Goal: Task Accomplishment & Management: Manage account settings

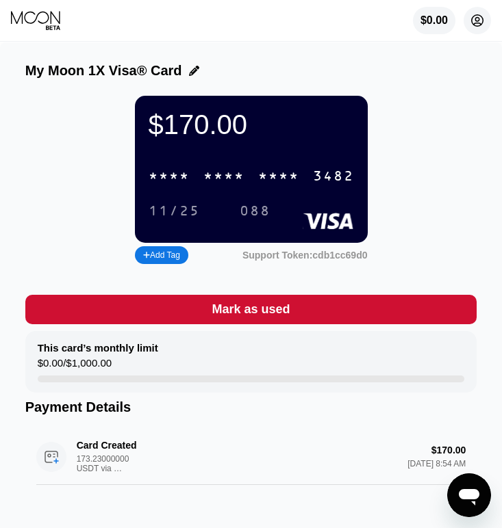
click at [472, 11] on circle at bounding box center [476, 20] width 27 height 27
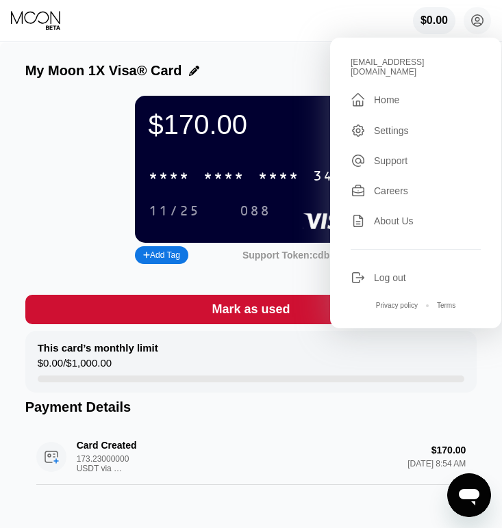
click at [381, 92] on div " Home" at bounding box center [415, 100] width 130 height 16
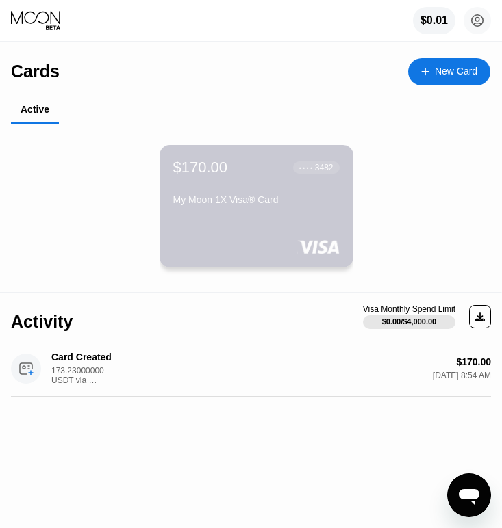
click at [249, 172] on div "$170.00 ● ● ● ● 3482" at bounding box center [256, 168] width 166 height 18
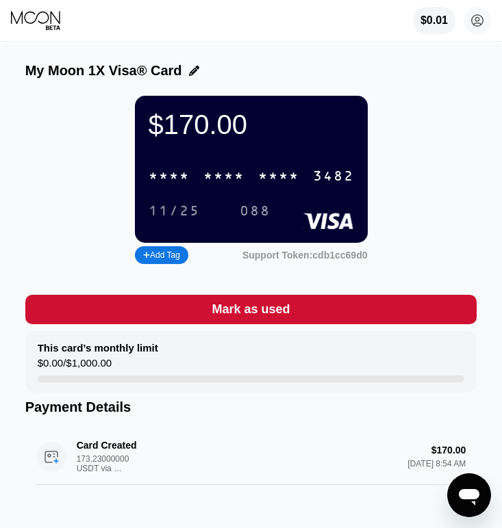
click at [249, 172] on div "* * * * * * * * * * * * 3482" at bounding box center [251, 176] width 222 height 28
click at [476, 17] on icon at bounding box center [478, 21] width 8 height 8
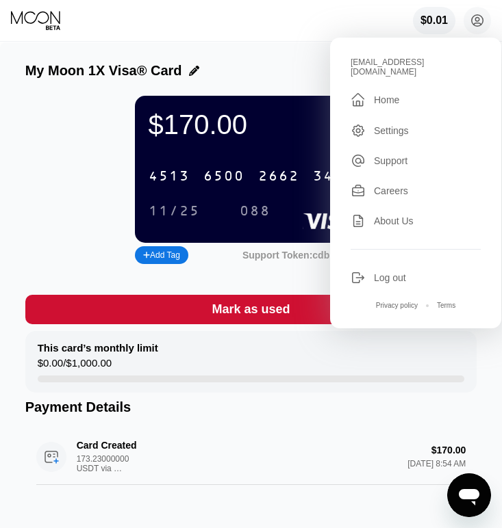
click at [382, 94] on div "Home" at bounding box center [386, 99] width 25 height 11
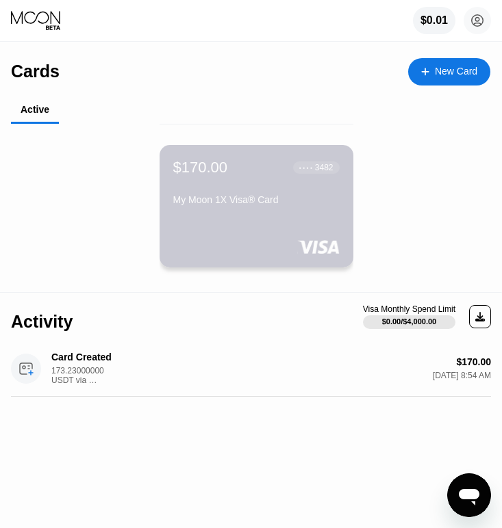
click at [234, 194] on div "My Moon 1X Visa® Card" at bounding box center [256, 199] width 166 height 11
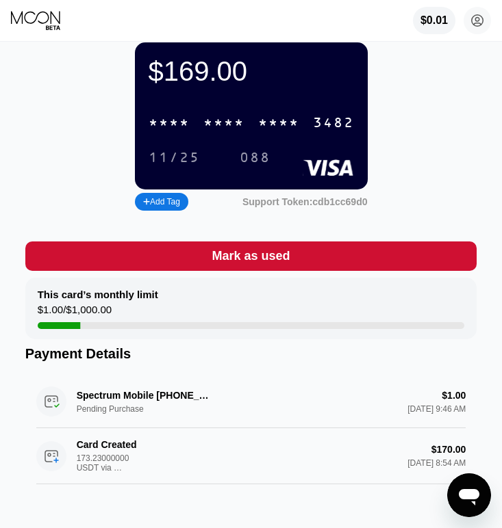
scroll to position [88, 0]
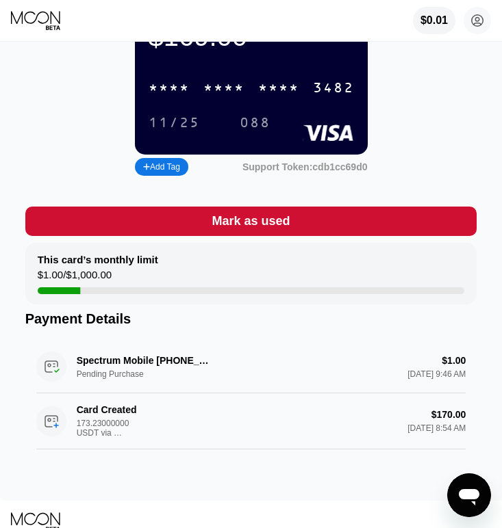
click at [194, 360] on div "Spectrum Mobile 855-707-7328 US Pending Purchase $1.00 Sep 23, 2025 9:46 AM" at bounding box center [251, 367] width 430 height 53
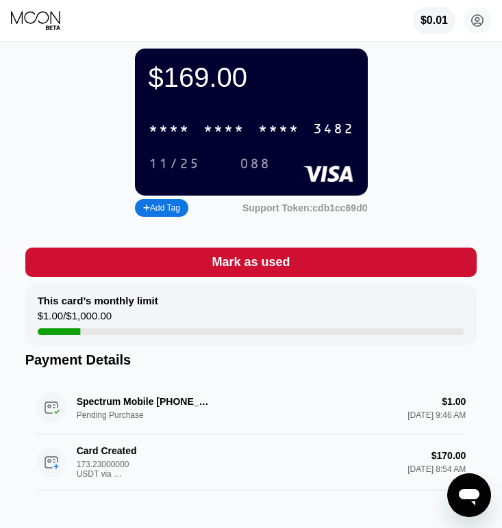
scroll to position [0, 0]
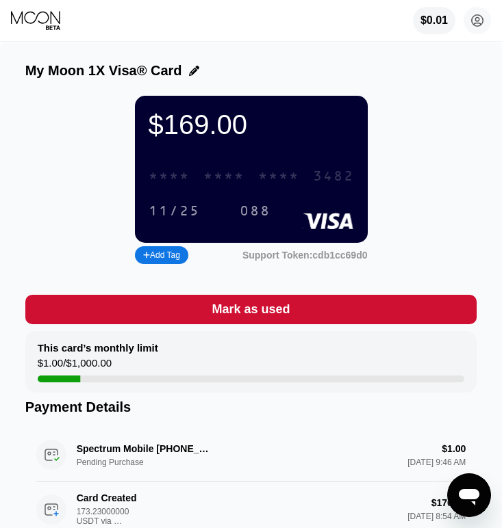
click at [210, 167] on div "* * * * * * * * * * * * 3482" at bounding box center [251, 176] width 222 height 28
click at [479, 22] on circle at bounding box center [476, 20] width 27 height 27
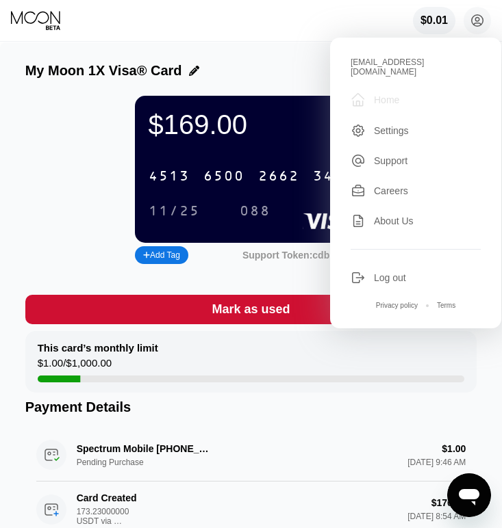
click at [374, 94] on div "Home" at bounding box center [386, 99] width 25 height 11
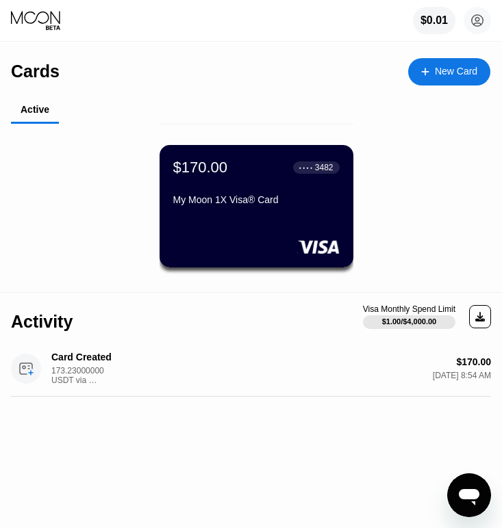
click at [207, 170] on div "$170.00" at bounding box center [200, 168] width 55 height 18
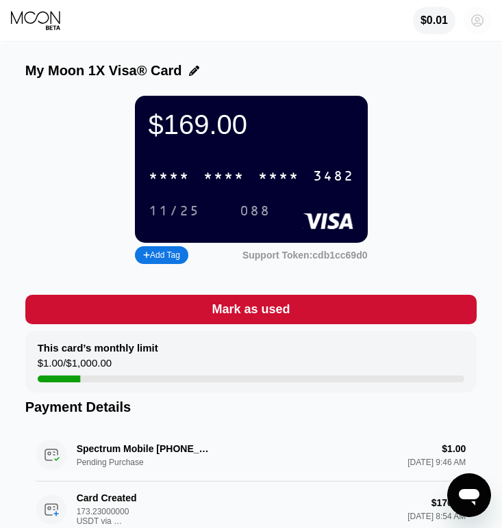
click at [475, 21] on icon at bounding box center [478, 21] width 8 height 8
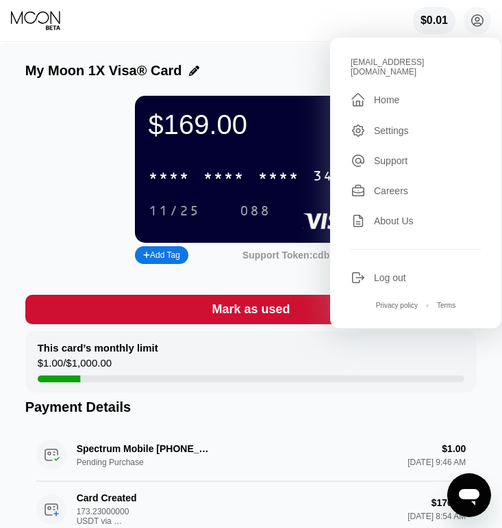
click at [380, 94] on div "Home" at bounding box center [386, 99] width 25 height 11
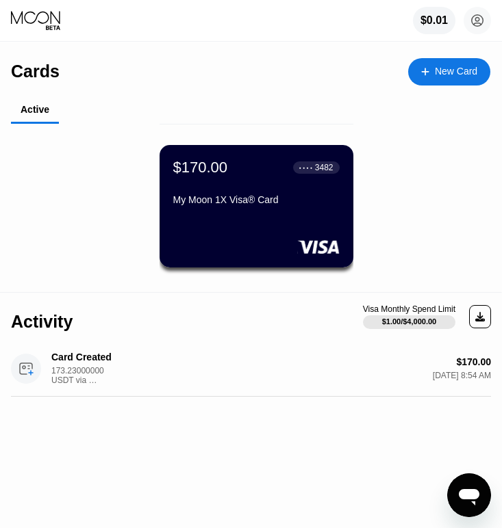
click at [206, 170] on div "$170.00" at bounding box center [200, 168] width 55 height 18
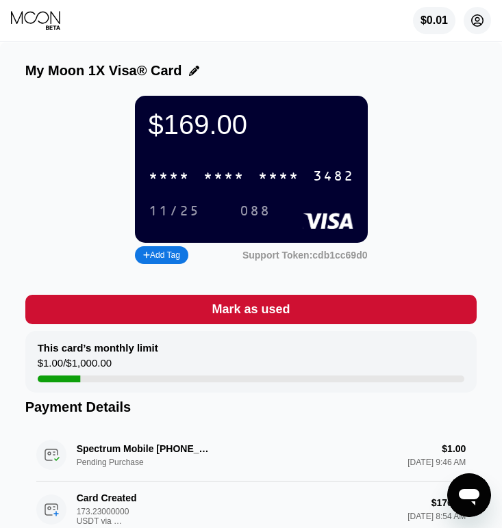
click at [478, 23] on icon at bounding box center [478, 21] width 8 height 8
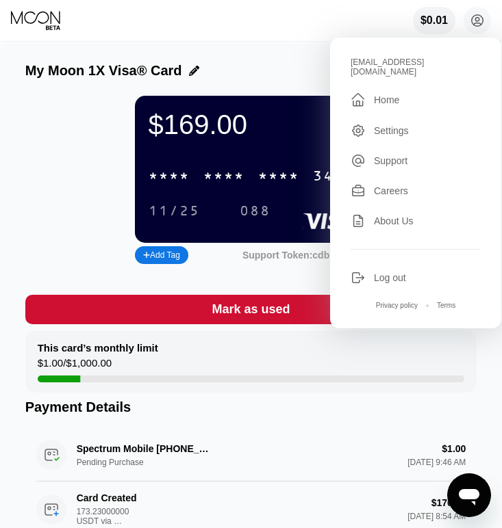
click at [387, 272] on div "Log out" at bounding box center [390, 277] width 32 height 11
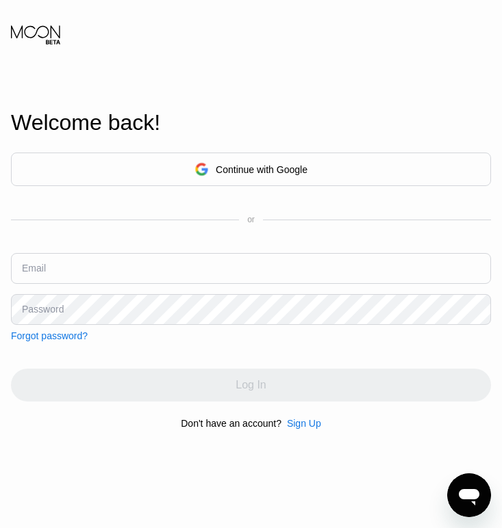
type input "[EMAIL_ADDRESS][DOMAIN_NAME]"
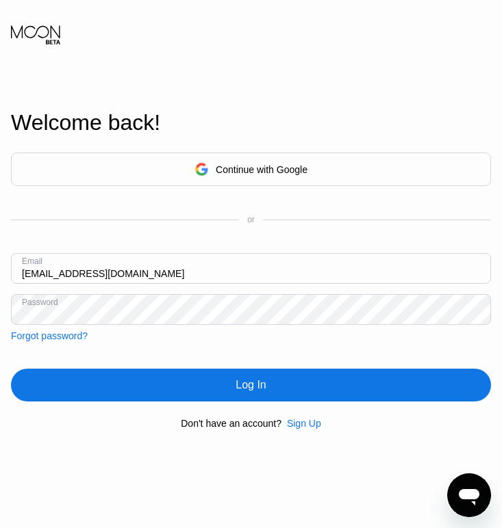
click at [168, 389] on div "Log In" at bounding box center [251, 385] width 480 height 33
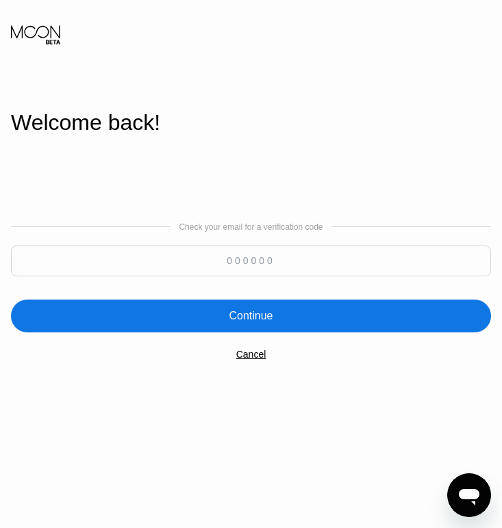
click at [227, 266] on input at bounding box center [251, 261] width 480 height 31
type input "213073"
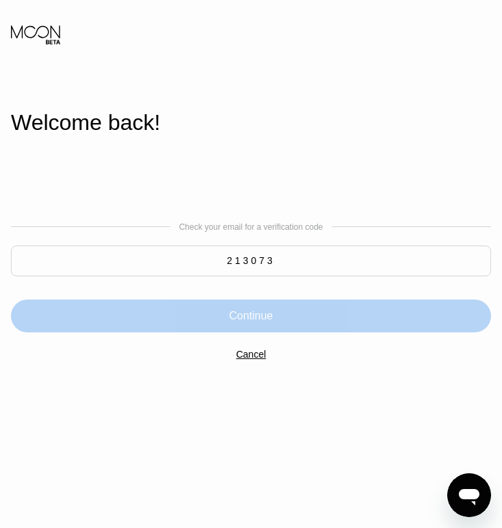
click at [254, 317] on div "Continue" at bounding box center [251, 316] width 44 height 14
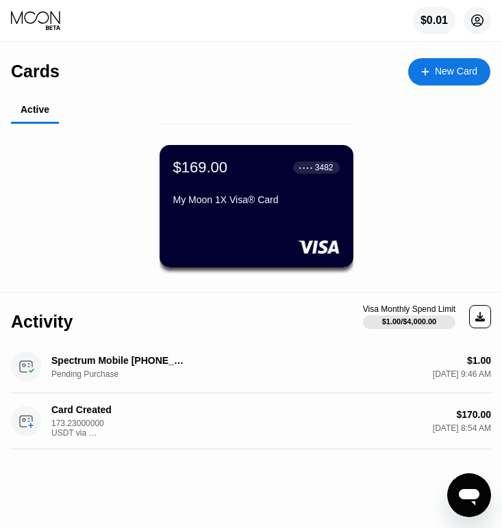
click at [474, 19] on circle at bounding box center [476, 20] width 27 height 27
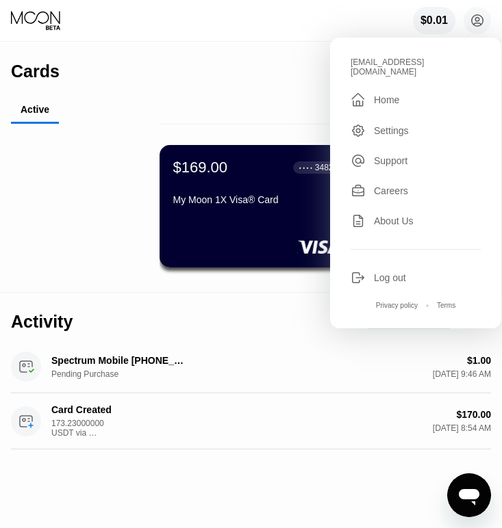
click at [374, 272] on div "Log out" at bounding box center [390, 277] width 32 height 11
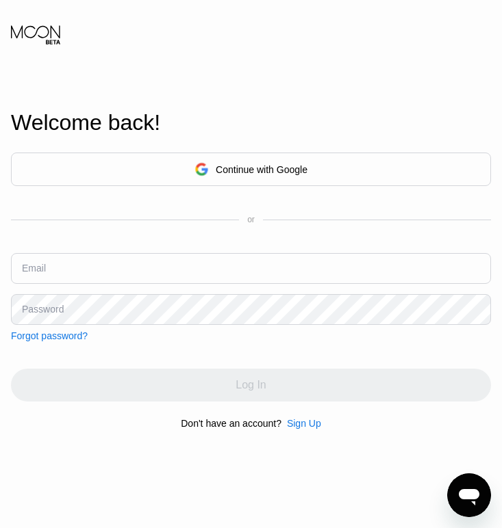
type input "[EMAIL_ADDRESS][DOMAIN_NAME]"
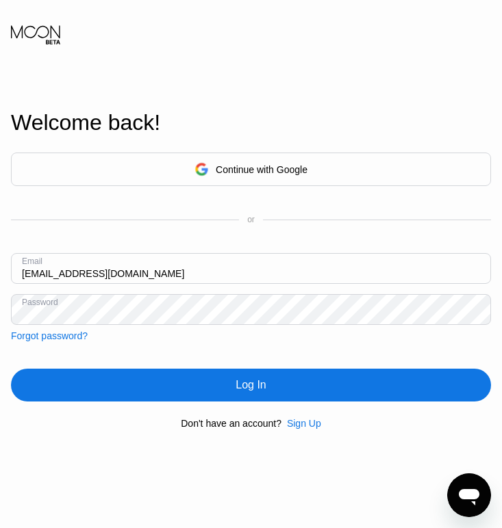
click at [197, 271] on input "[EMAIL_ADDRESS][DOMAIN_NAME]" at bounding box center [251, 268] width 480 height 31
click at [274, 352] on div "Continue with Google or Email evaskeels61@gmail.com Password Forgot password? L…" at bounding box center [251, 291] width 480 height 278
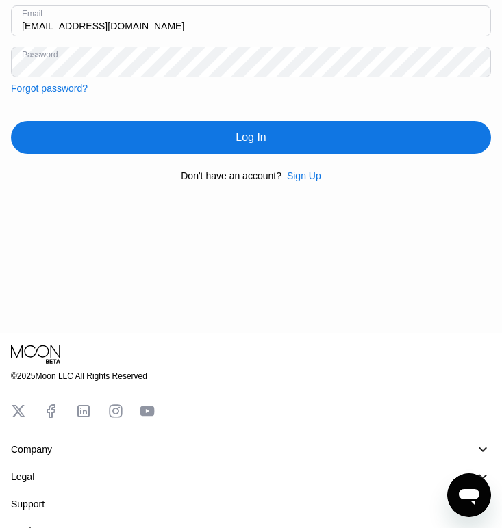
scroll to position [383, 0]
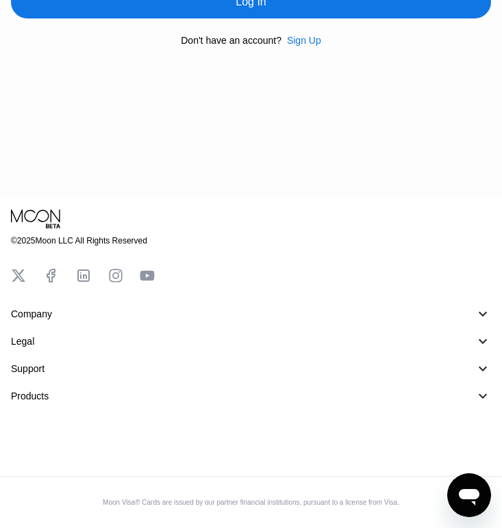
click at [483, 314] on div "󰅀" at bounding box center [482, 314] width 16 height 16
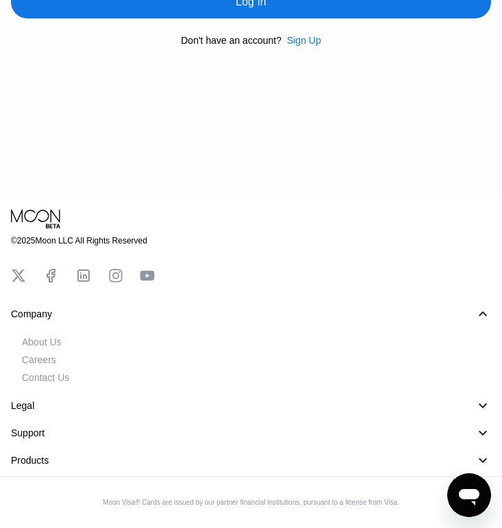
click at [480, 316] on div "󰅀" at bounding box center [482, 314] width 16 height 16
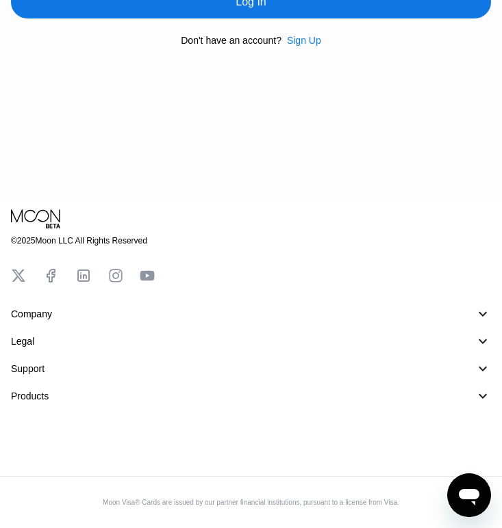
click at [485, 342] on div "󰅀" at bounding box center [482, 341] width 16 height 16
click at [480, 368] on div "󰅀" at bounding box center [482, 369] width 16 height 16
click at [480, 396] on div "󰅀" at bounding box center [482, 396] width 16 height 16
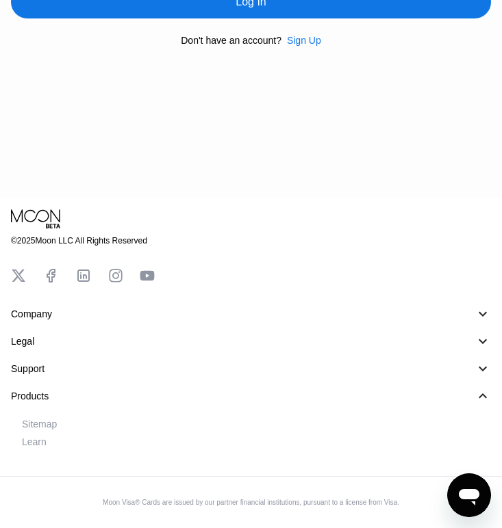
click at [483, 396] on div "󰅀" at bounding box center [482, 396] width 16 height 16
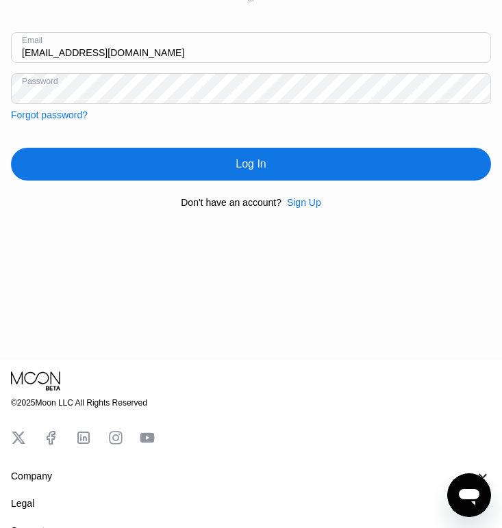
scroll to position [0, 0]
